Goal: Find specific page/section: Find specific page/section

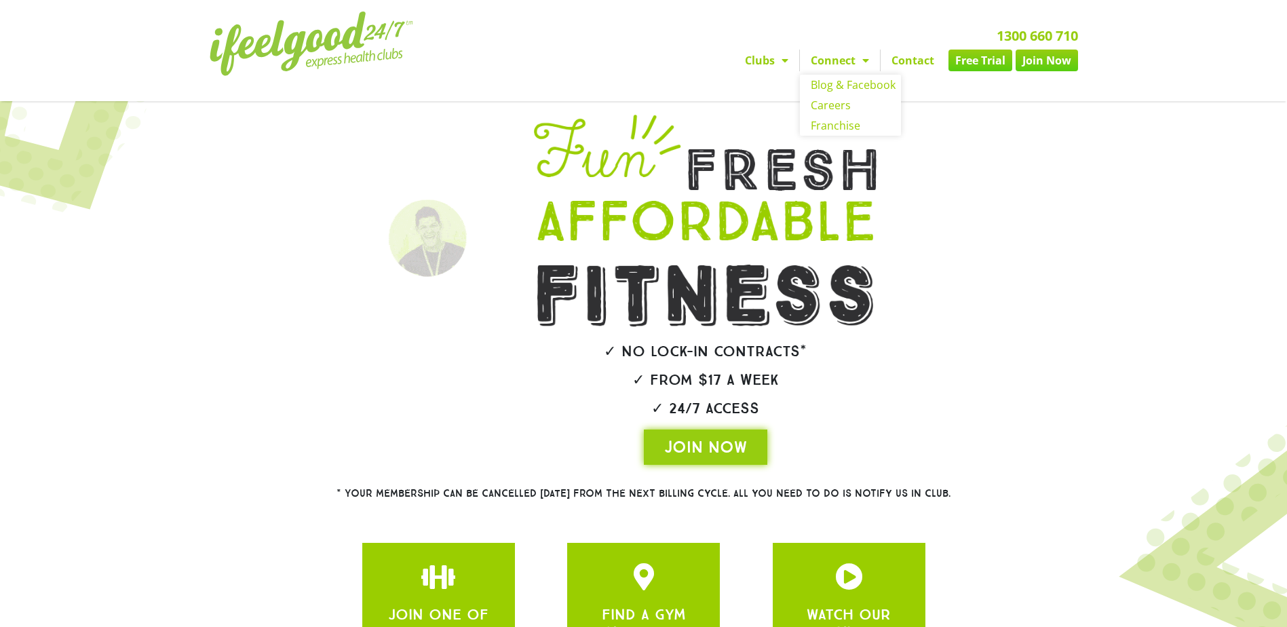
click at [849, 60] on link "Connect" at bounding box center [840, 61] width 80 height 22
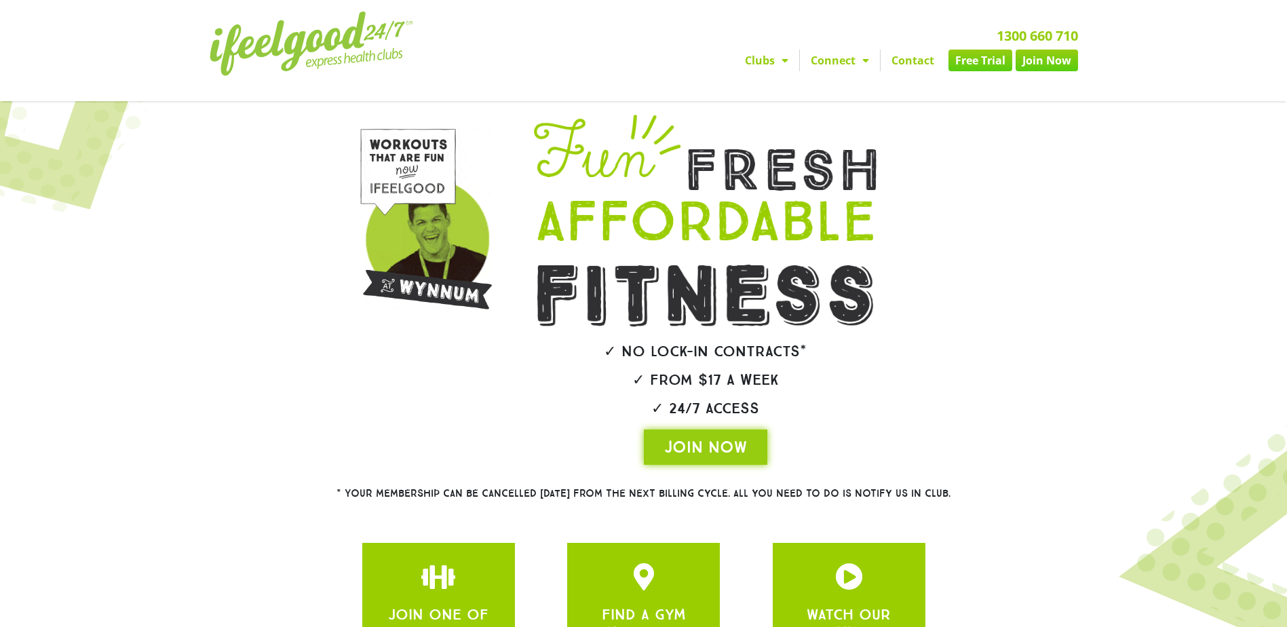
click at [765, 64] on link "Clubs" at bounding box center [766, 61] width 65 height 22
click at [767, 57] on link "Clubs" at bounding box center [766, 61] width 65 height 22
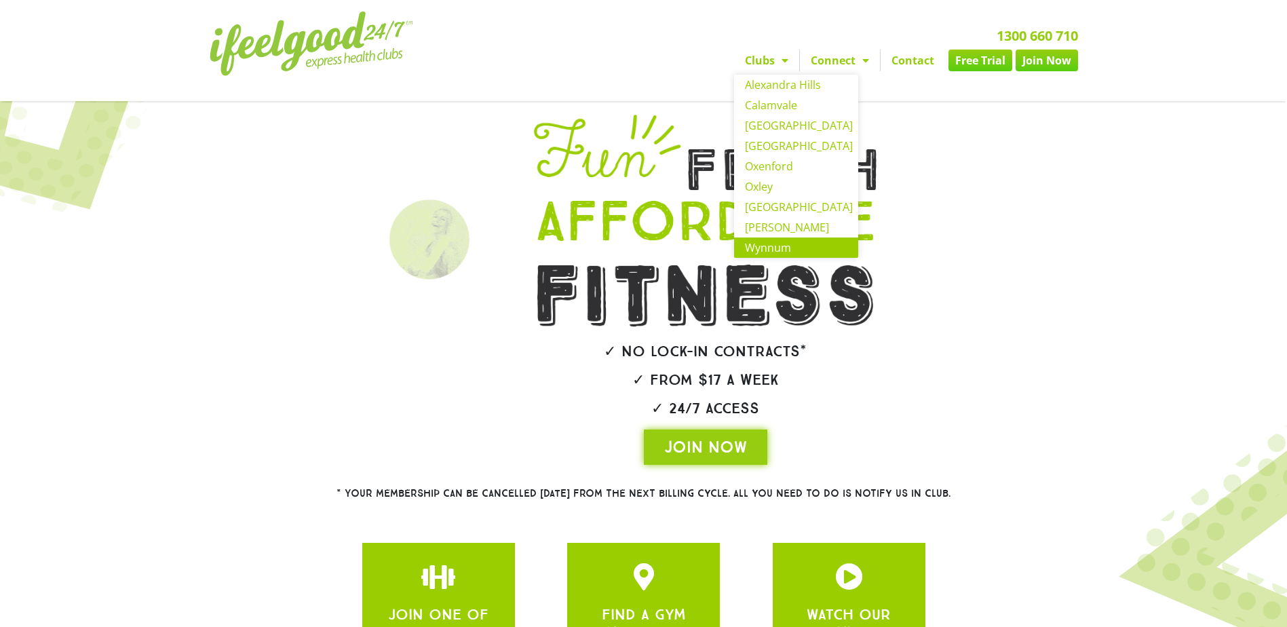
click at [768, 248] on link "Wynnum" at bounding box center [796, 247] width 124 height 20
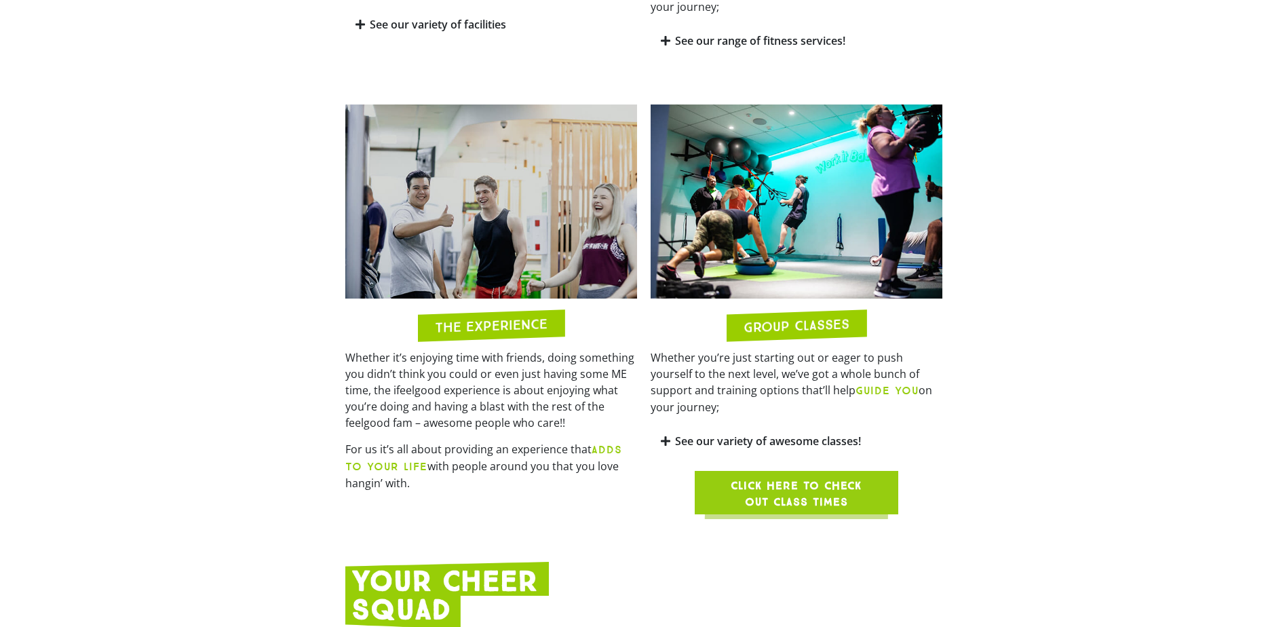
scroll to position [1086, 0]
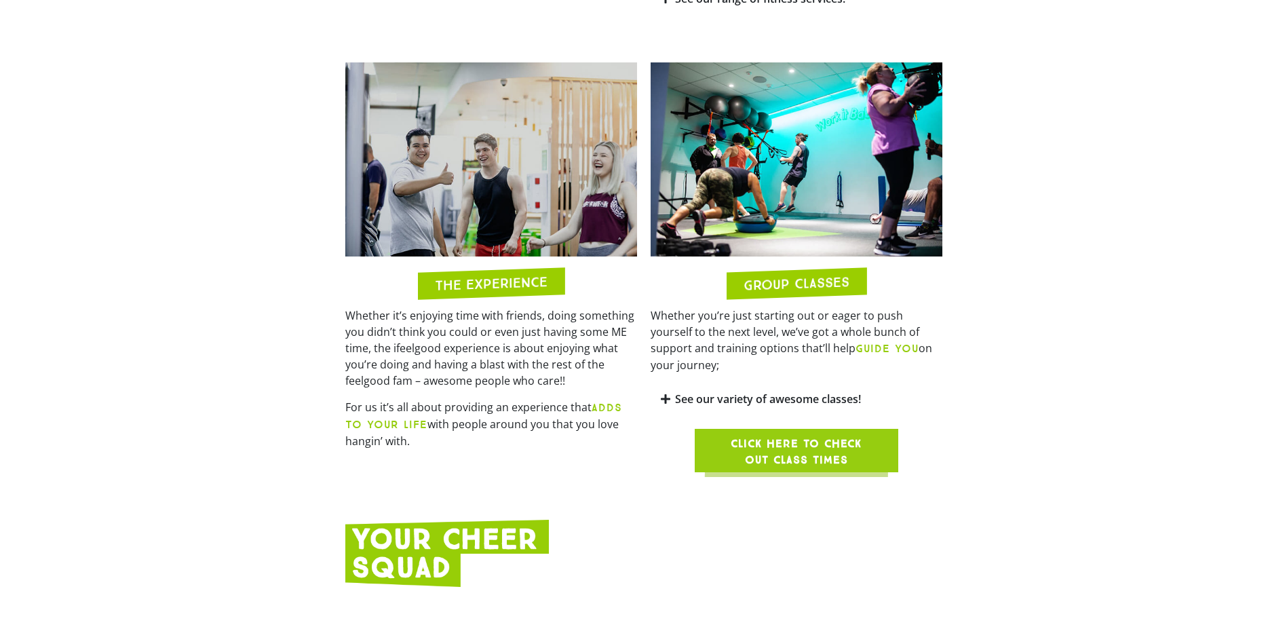
click at [804, 436] on span "Click here to check out class times" at bounding box center [796, 452] width 138 height 33
